Goal: Information Seeking & Learning: Learn about a topic

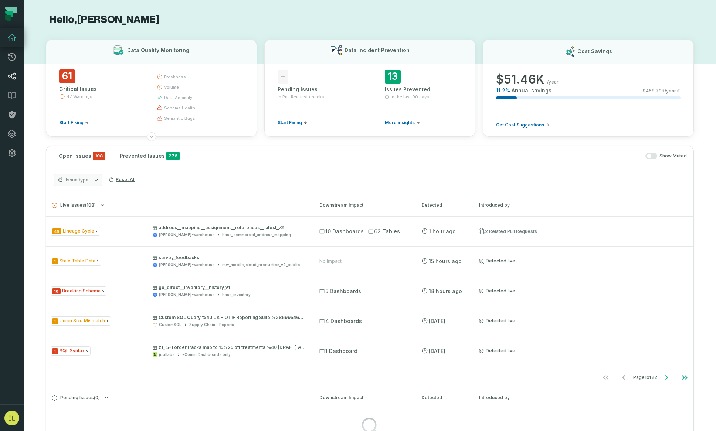
click at [14, 76] on icon at bounding box center [11, 76] width 9 height 9
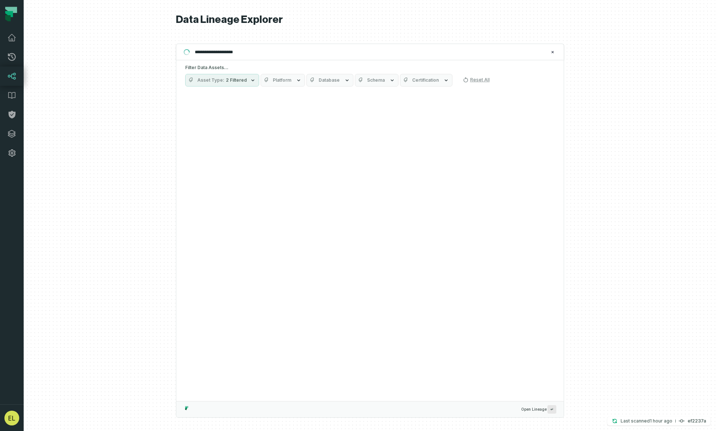
type input "**********"
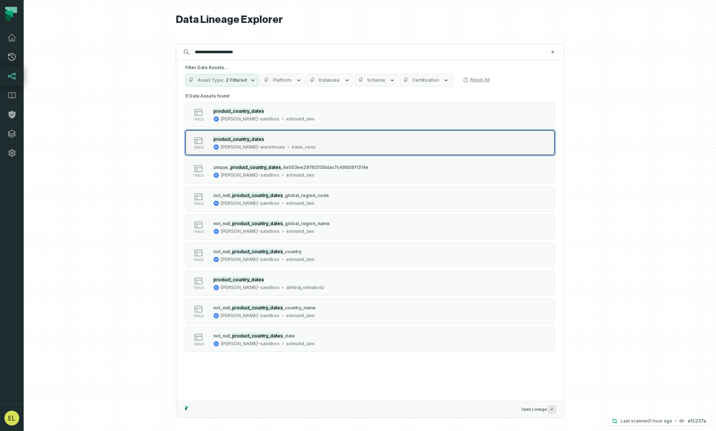
click at [257, 140] on mark "product_country_dates" at bounding box center [238, 139] width 51 height 6
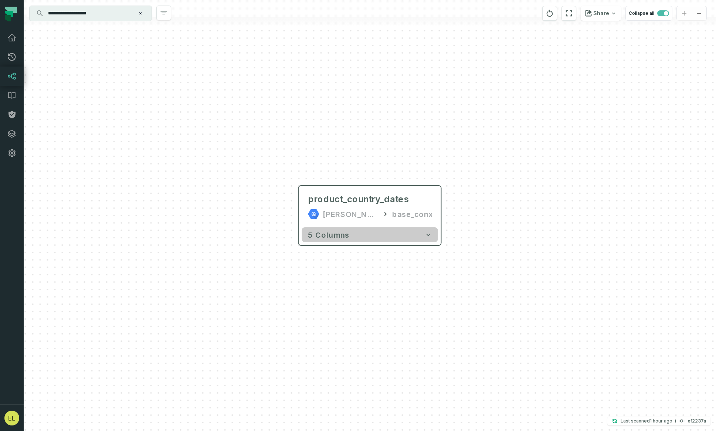
click at [427, 237] on icon "button" at bounding box center [428, 234] width 7 height 7
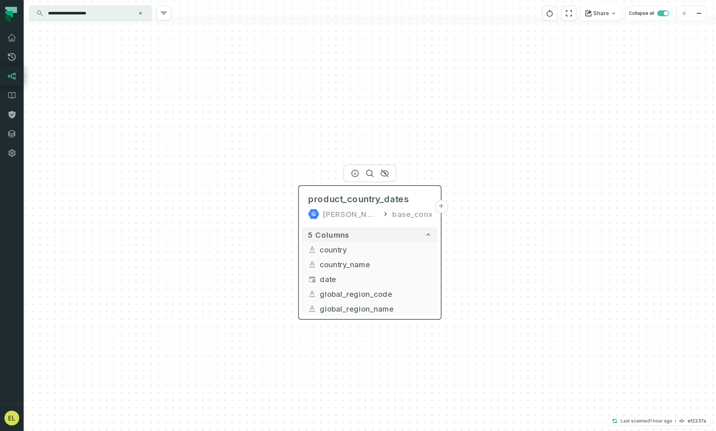
click at [441, 208] on button "+" at bounding box center [441, 206] width 13 height 13
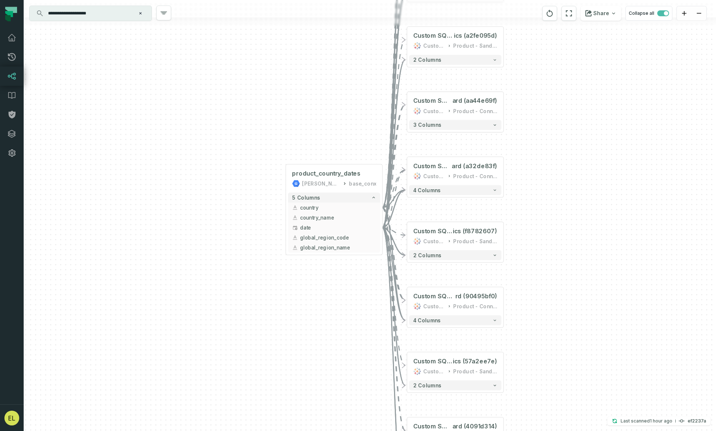
drag, startPoint x: 247, startPoint y: 336, endPoint x: 296, endPoint y: 288, distance: 68.7
click at [296, 288] on div "+ Custom SQL Query @ WebApp 2.0 Dashboa rd (6d4d3a4a) CustomSQL Product - Conne…" at bounding box center [370, 215] width 692 height 431
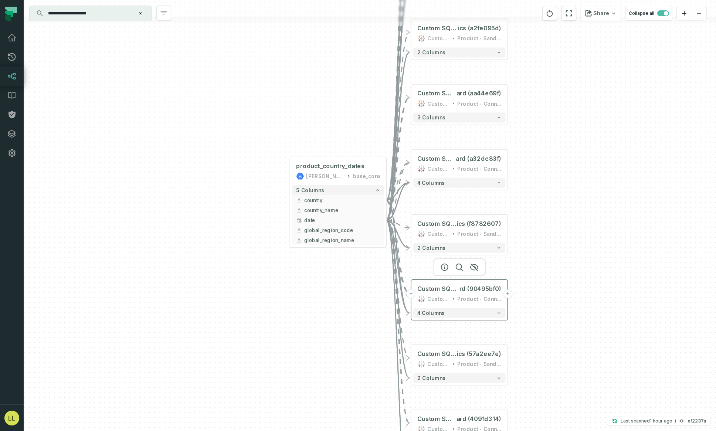
click at [453, 300] on icon at bounding box center [453, 298] width 4 height 5
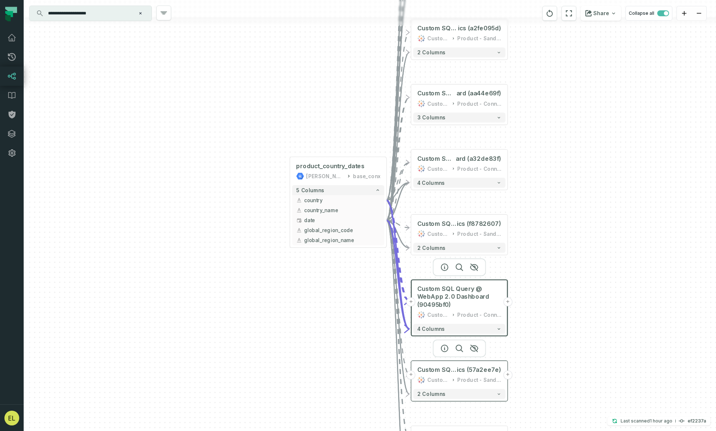
click at [452, 381] on icon at bounding box center [453, 379] width 4 height 5
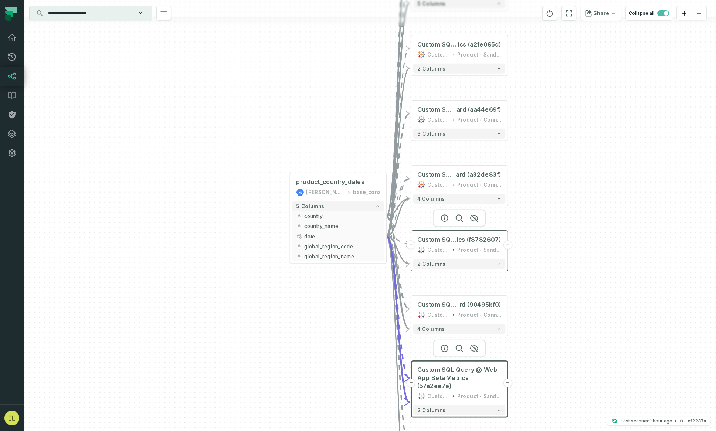
click at [448, 250] on div "CustomSQL" at bounding box center [438, 250] width 22 height 8
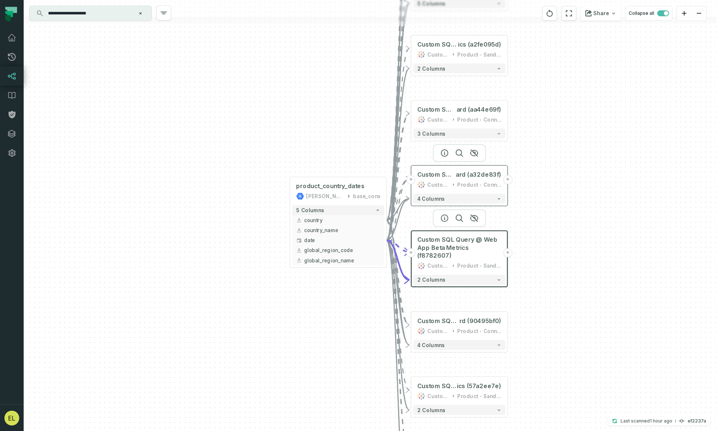
click at [449, 186] on div "CustomSQL" at bounding box center [438, 185] width 22 height 8
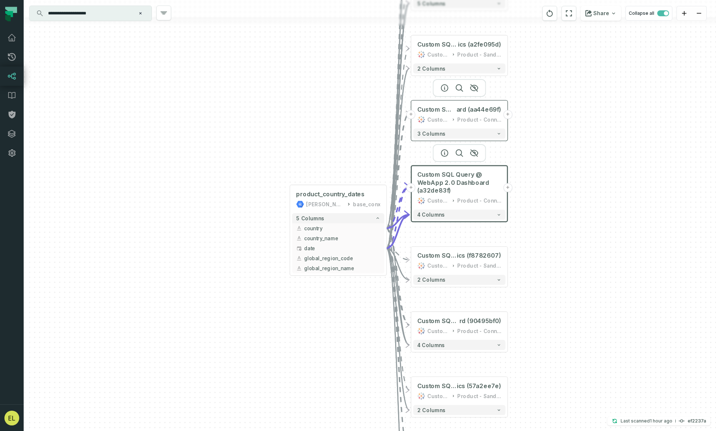
click at [449, 120] on div "CustomSQL" at bounding box center [438, 120] width 22 height 8
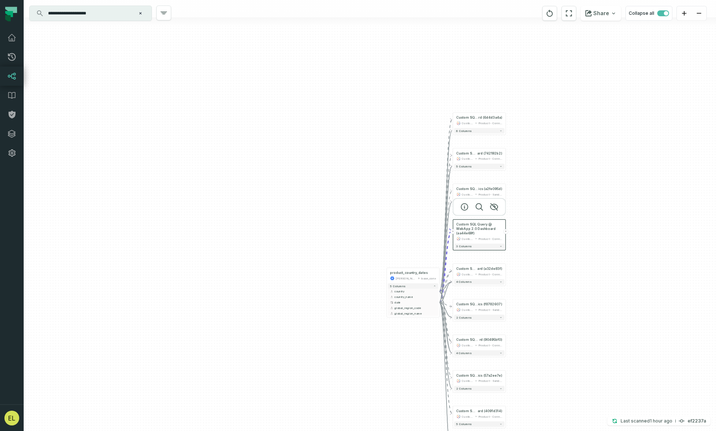
drag, startPoint x: 563, startPoint y: 183, endPoint x: 533, endPoint y: 263, distance: 85.8
click at [533, 263] on div "+ Custom SQL Query @ WebApp 2.0 Dashboa rd (6d4d3a4a) CustomSQL Product - Conne…" at bounding box center [370, 215] width 692 height 431
click at [464, 123] on div "CustomSQL" at bounding box center [467, 122] width 12 height 4
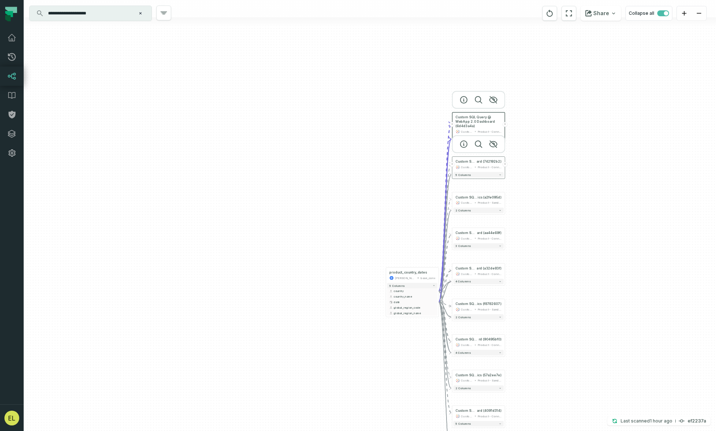
click at [467, 166] on div "CustomSQL" at bounding box center [467, 167] width 12 height 4
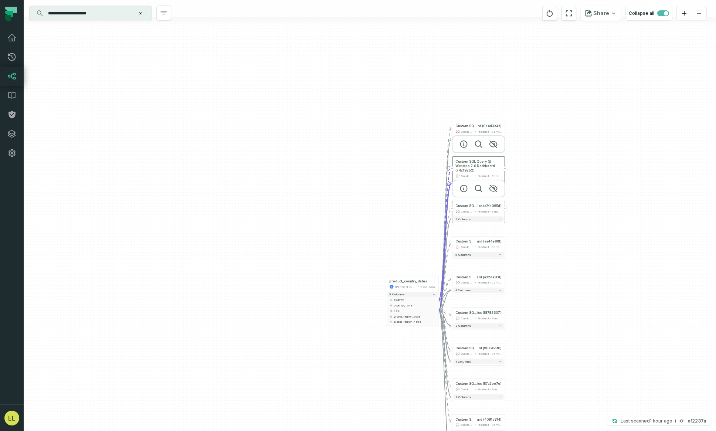
click at [468, 211] on div "CustomSQL" at bounding box center [467, 211] width 12 height 4
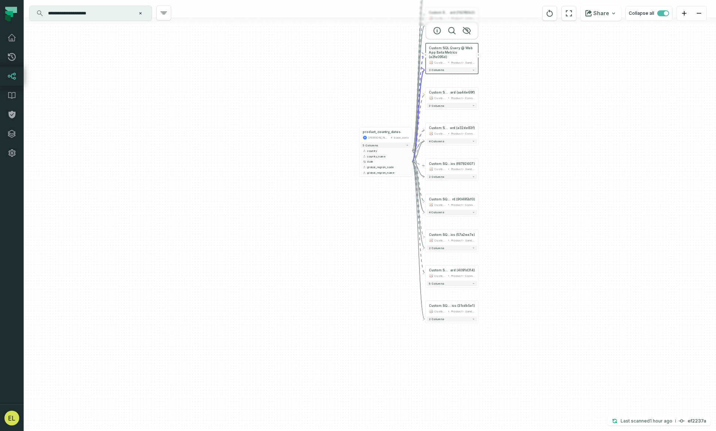
drag, startPoint x: 576, startPoint y: 325, endPoint x: 545, endPoint y: 136, distance: 191.7
click at [545, 136] on div "+ Custom SQL Query @ WebApp 2.0 Dashboa rd (6d4d3a4a) CustomSQL Product - Conne…" at bounding box center [370, 215] width 692 height 431
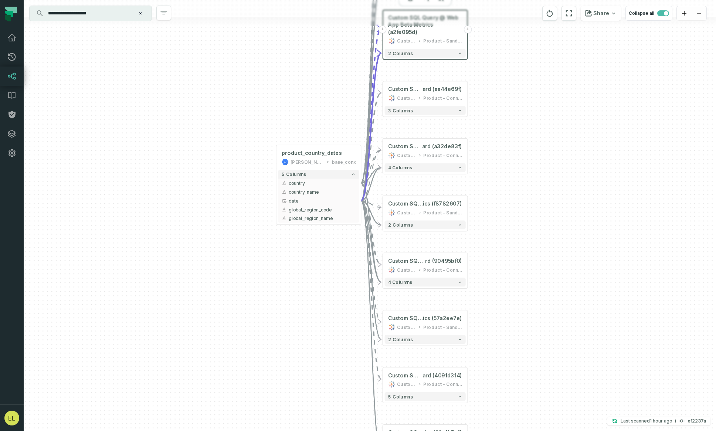
drag, startPoint x: 518, startPoint y: 152, endPoint x: 577, endPoint y: 232, distance: 99.4
click at [577, 232] on div "+ Custom SQL Query @ WebApp 2.0 Dashboa rd (6d4d3a4a) CustomSQL Product - Conne…" at bounding box center [370, 215] width 692 height 431
